Goal: Find contact information: Obtain details needed to contact an individual or organization

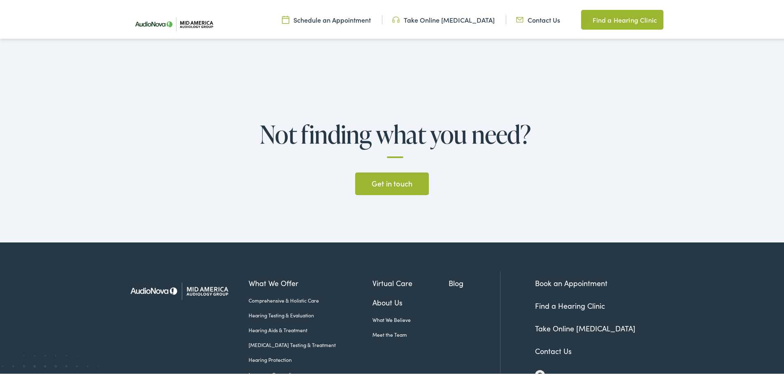
scroll to position [2411, 0]
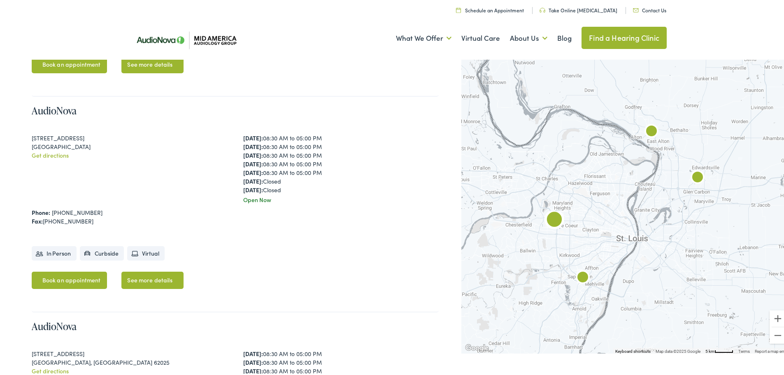
scroll to position [448, 0]
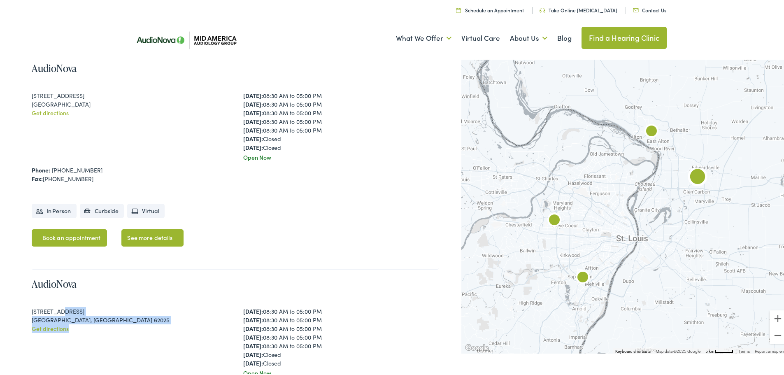
drag, startPoint x: 55, startPoint y: 280, endPoint x: 104, endPoint y: 297, distance: 51.6
click at [104, 305] on div "123 Rottingham Court, Suite C Edwardsville, IL 62025 Get directions" at bounding box center [129, 340] width 195 height 70
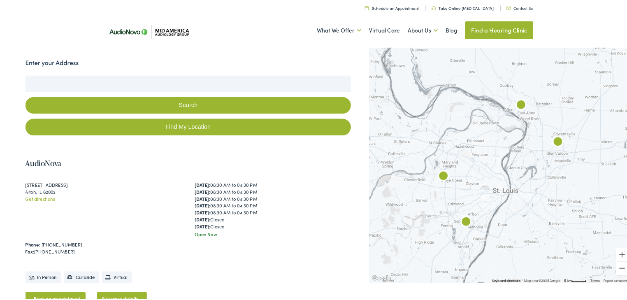
scroll to position [123, 0]
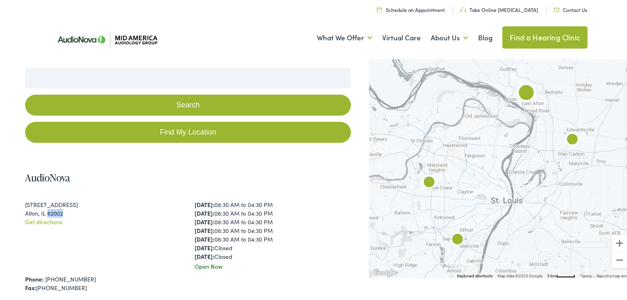
drag, startPoint x: 79, startPoint y: 214, endPoint x: 47, endPoint y: 214, distance: 32.5
click at [47, 214] on div "Alton, IL 62002" at bounding box center [103, 212] width 156 height 9
drag, startPoint x: 94, startPoint y: 283, endPoint x: 49, endPoint y: 278, distance: 45.1
click at [49, 278] on div "Phone: 618-462-7900 Fax: 618-462-0179" at bounding box center [187, 282] width 325 height 17
click at [98, 256] on div "3511 College Ave Alton, IL 62002 Get directions" at bounding box center [103, 234] width 156 height 70
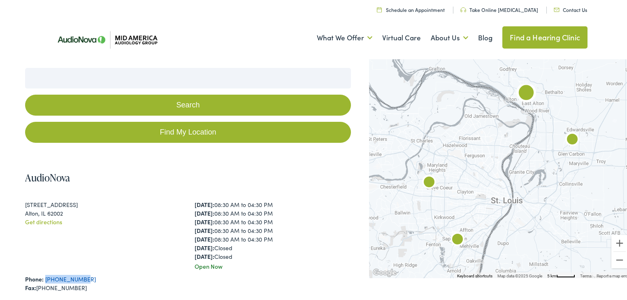
drag, startPoint x: 85, startPoint y: 281, endPoint x: 45, endPoint y: 278, distance: 40.4
click at [45, 278] on div "Phone: 618-462-7900" at bounding box center [187, 278] width 325 height 9
copy link "[PHONE_NUMBER]"
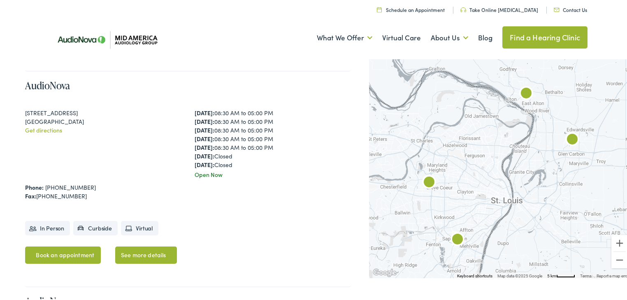
scroll to position [441, 0]
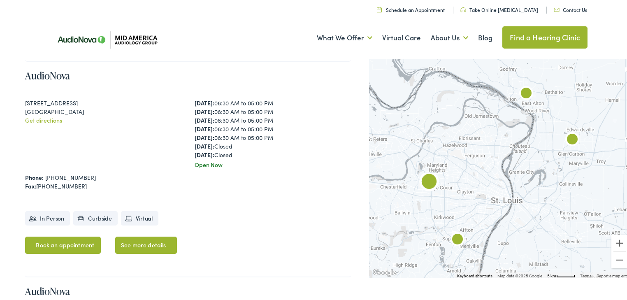
drag, startPoint x: 31, startPoint y: 101, endPoint x: 102, endPoint y: 100, distance: 71.6
click at [102, 100] on div "12352 Olive Boulevard" at bounding box center [103, 101] width 156 height 9
drag, startPoint x: 23, startPoint y: 110, endPoint x: 59, endPoint y: 115, distance: 36.5
click at [57, 111] on div "Search Enter your Address Search Find My Location Clear Search ← Move left → Mo…" at bounding box center [316, 238] width 632 height 1021
copy div "Creve Coeur"
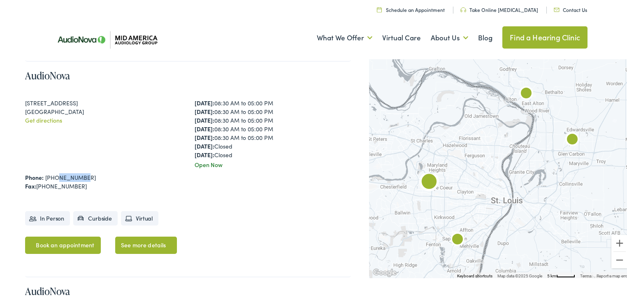
drag, startPoint x: 56, startPoint y: 175, endPoint x: 51, endPoint y: 159, distance: 16.7
click at [55, 175] on div "Phone: 314-514-7800" at bounding box center [187, 176] width 325 height 9
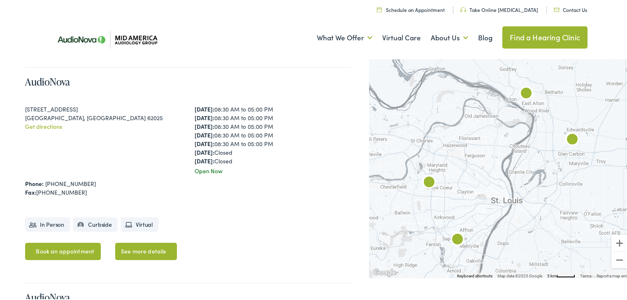
scroll to position [645, 0]
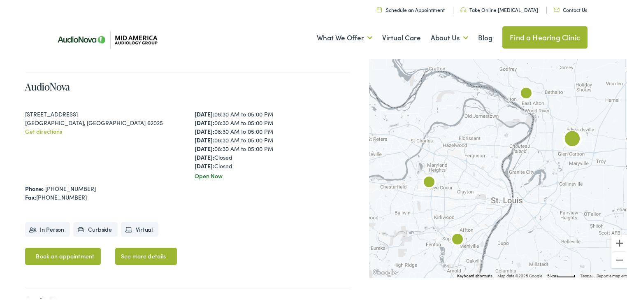
drag, startPoint x: 24, startPoint y: 112, endPoint x: 101, endPoint y: 119, distance: 77.3
click at [97, 112] on div "Search Enter your Address Search Find My Location Clear Search ← Move left → Mo…" at bounding box center [316, 33] width 632 height 1021
drag, startPoint x: 32, startPoint y: 121, endPoint x: 109, endPoint y: 123, distance: 77.8
click at [108, 123] on div "Edwardsville, IL 62025" at bounding box center [103, 121] width 156 height 9
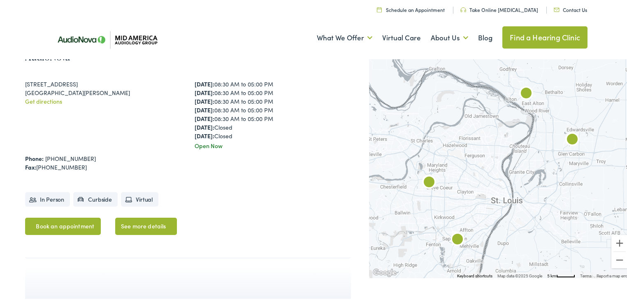
scroll to position [900, 0]
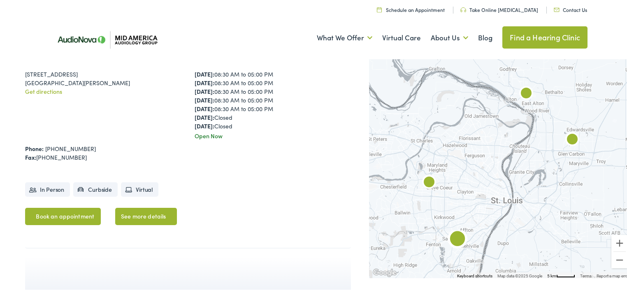
drag, startPoint x: 38, startPoint y: 73, endPoint x: 135, endPoint y: 74, distance: 97.1
click at [135, 73] on div "183 Concord Plaza Shopping Center" at bounding box center [103, 73] width 156 height 9
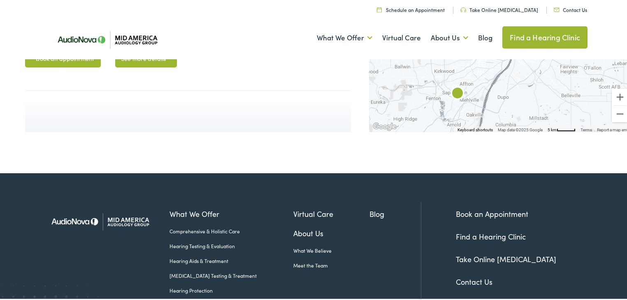
scroll to position [1109, 0]
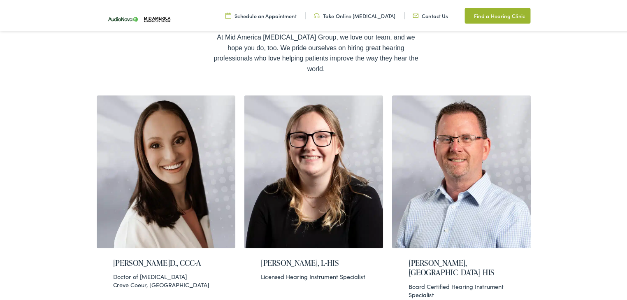
scroll to position [165, 0]
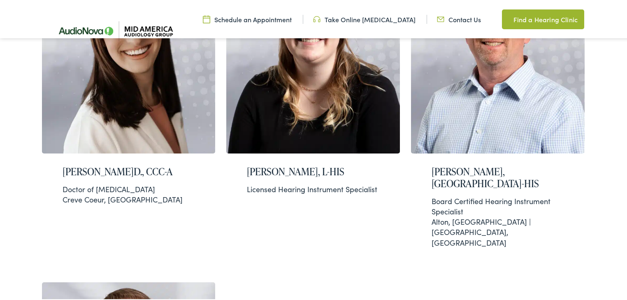
scroll to position [333, 0]
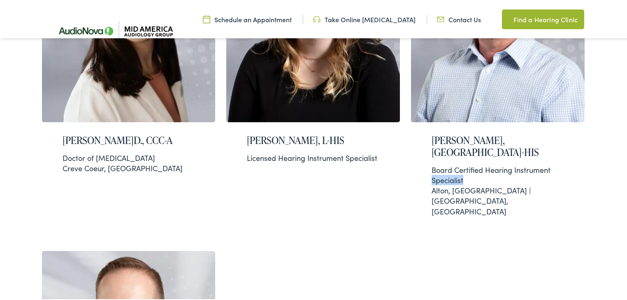
drag, startPoint x: 625, startPoint y: 135, endPoint x: 629, endPoint y: 151, distance: 16.6
click at [625, 153] on div "Meet the Team At Mid America Audiology Group, we love our team, and we hope you…" at bounding box center [316, 155] width 632 height 803
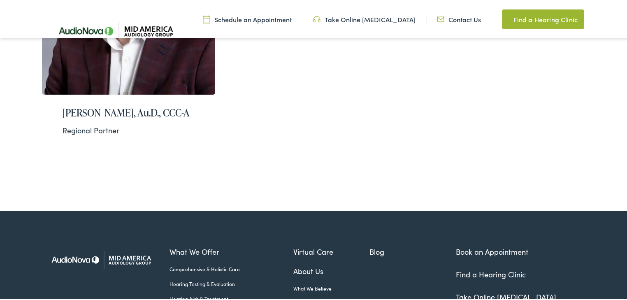
scroll to position [747, 0]
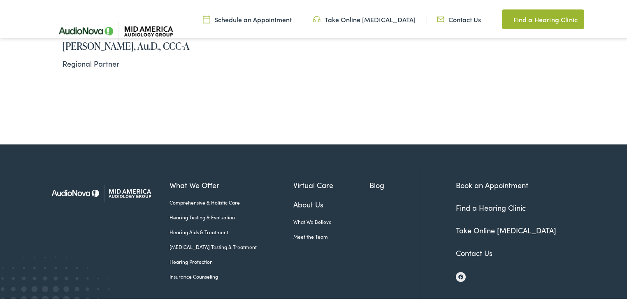
click at [293, 232] on link "Meet the Team" at bounding box center [331, 235] width 77 height 7
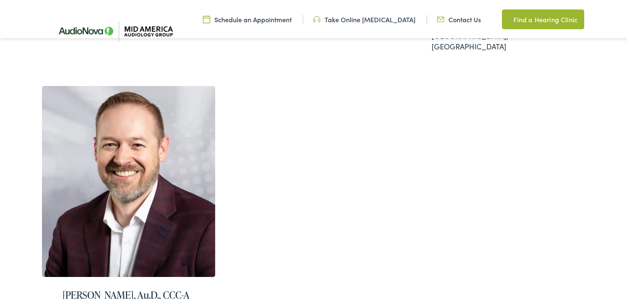
scroll to position [494, 0]
